Goal: Information Seeking & Learning: Learn about a topic

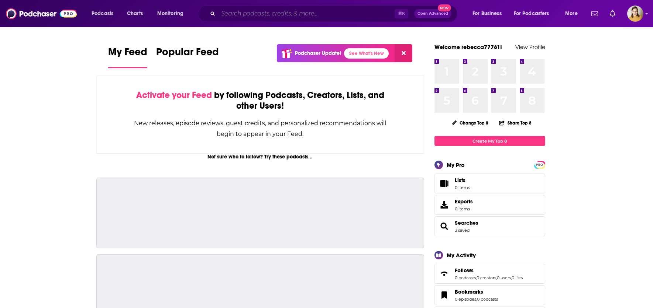
click at [244, 17] on input "Search podcasts, credits, & more..." at bounding box center [306, 14] width 176 height 12
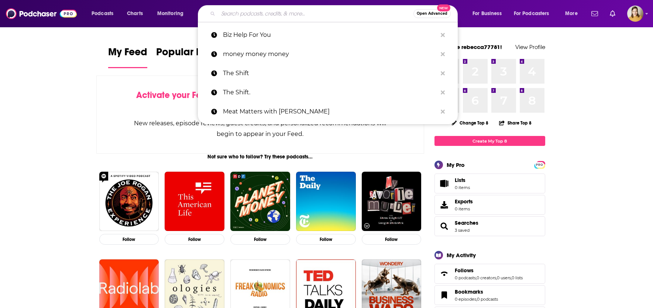
paste input "The MillionaireByMorning‘s Podcast"
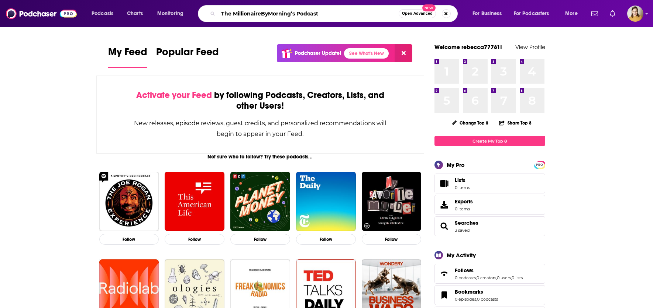
type input "The MillionaireByMorning‘s Podcast"
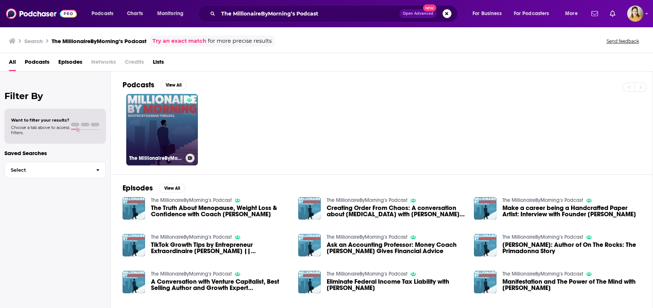
click at [172, 106] on link "The MillionaireByMorning‘s Podcast" at bounding box center [162, 130] width 72 height 72
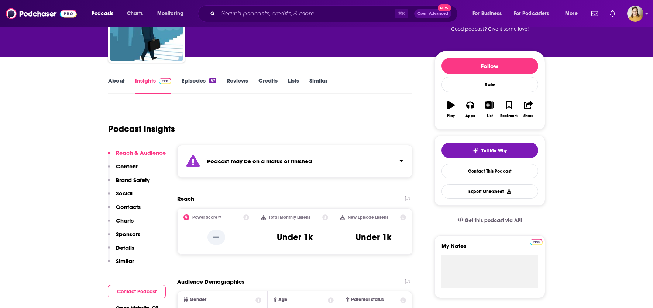
scroll to position [76, 0]
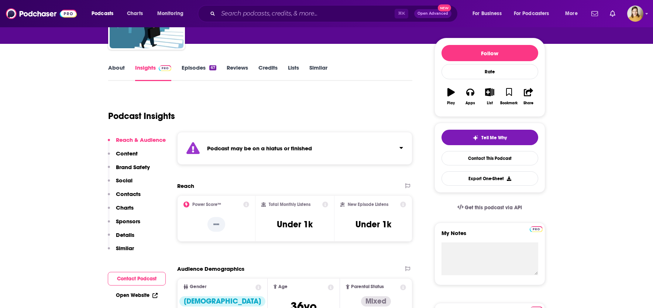
click at [201, 68] on link "Episodes 67" at bounding box center [199, 72] width 34 height 17
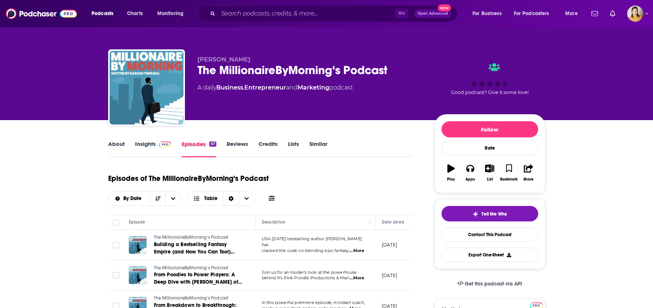
click at [219, 149] on div "Episodes 67" at bounding box center [204, 149] width 45 height 17
click at [228, 149] on link "Reviews" at bounding box center [237, 149] width 21 height 17
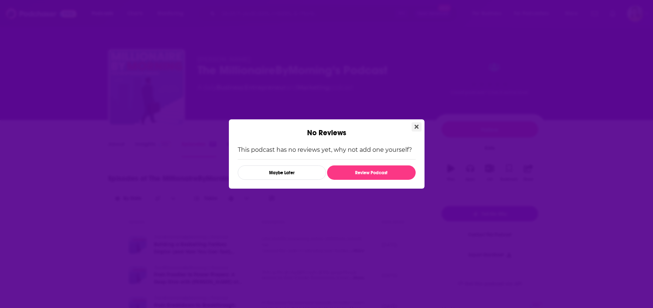
click at [416, 129] on icon "Close" at bounding box center [416, 127] width 4 height 6
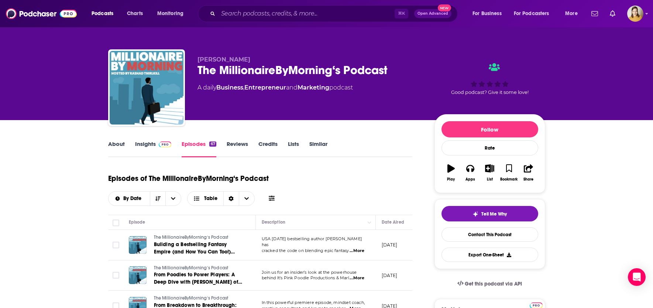
click at [268, 144] on link "Credits" at bounding box center [267, 149] width 19 height 17
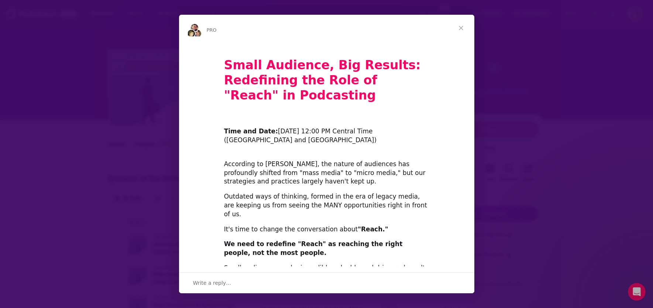
click at [463, 27] on span "Close" at bounding box center [461, 28] width 27 height 27
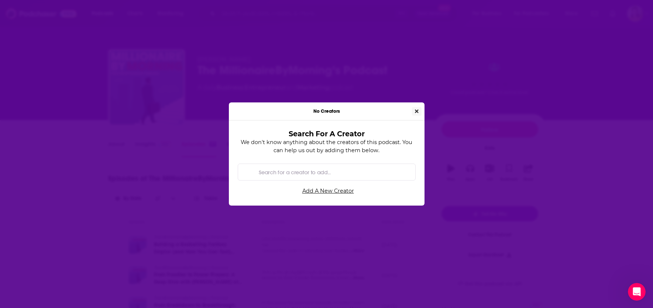
click at [417, 113] on icon "Close" at bounding box center [417, 112] width 4 height 4
